Goal: Navigation & Orientation: Understand site structure

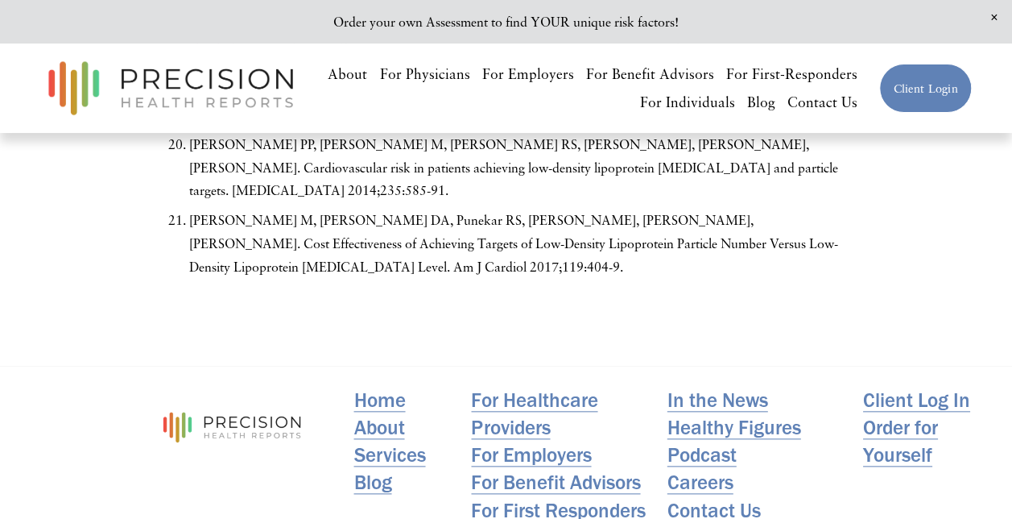
scroll to position [6736, 0]
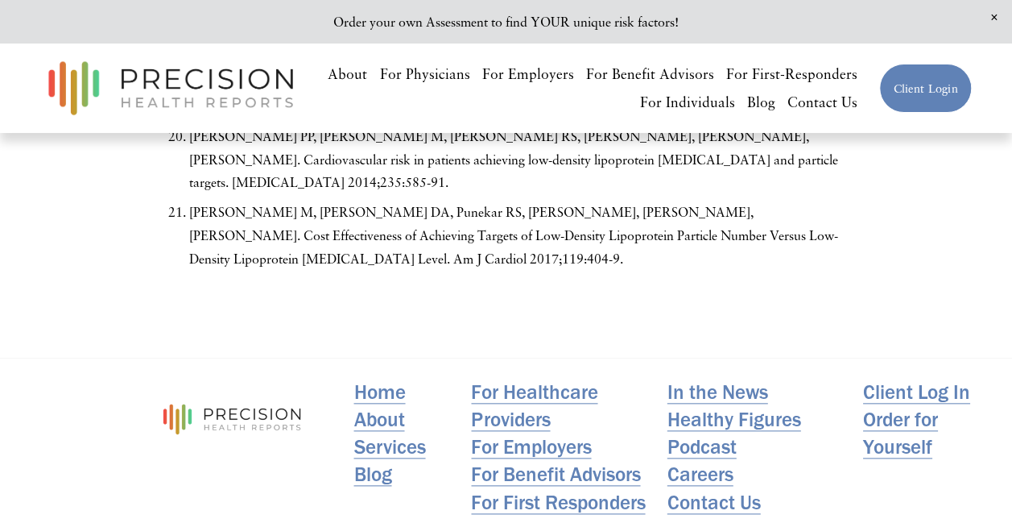
click at [349, 66] on link "About" at bounding box center [347, 74] width 39 height 28
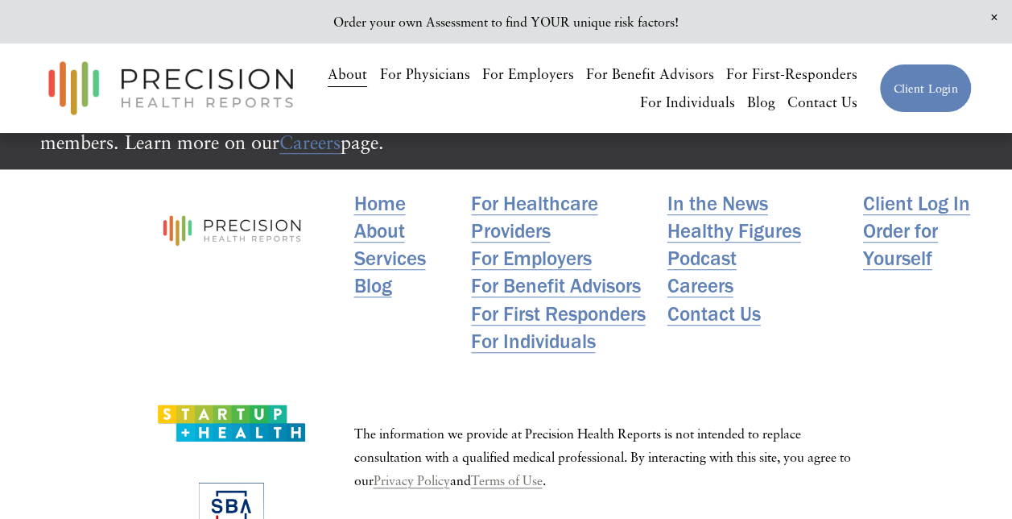
scroll to position [3519, 0]
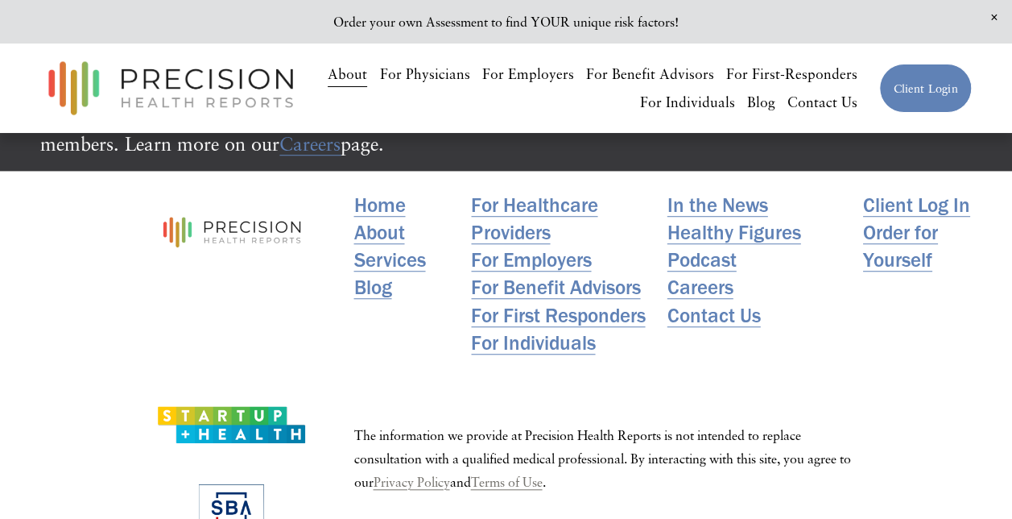
click at [375, 191] on link "Home" at bounding box center [380, 204] width 52 height 27
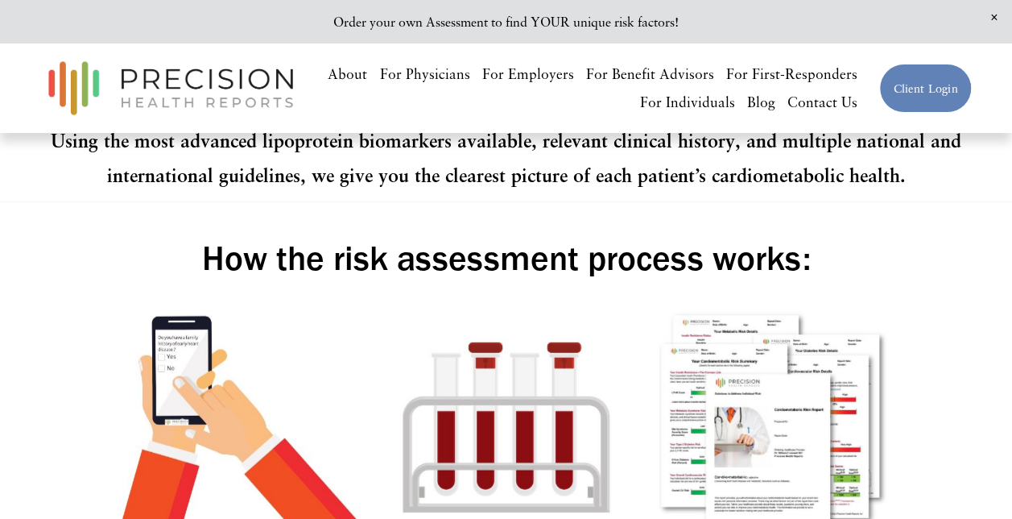
scroll to position [1973, 0]
